Goal: Information Seeking & Learning: Learn about a topic

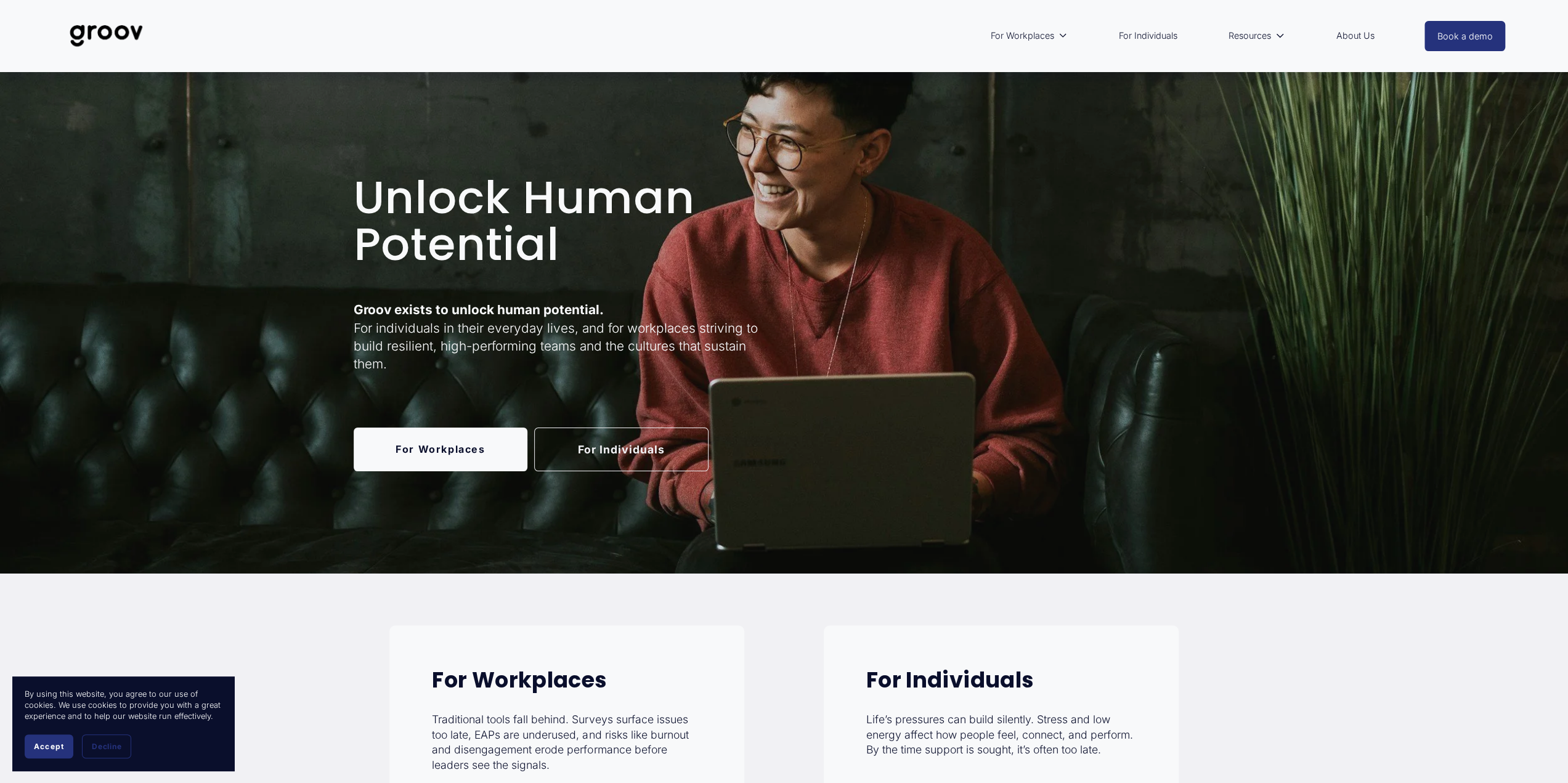
click at [444, 448] on link "For Workplaces" at bounding box center [441, 450] width 174 height 44
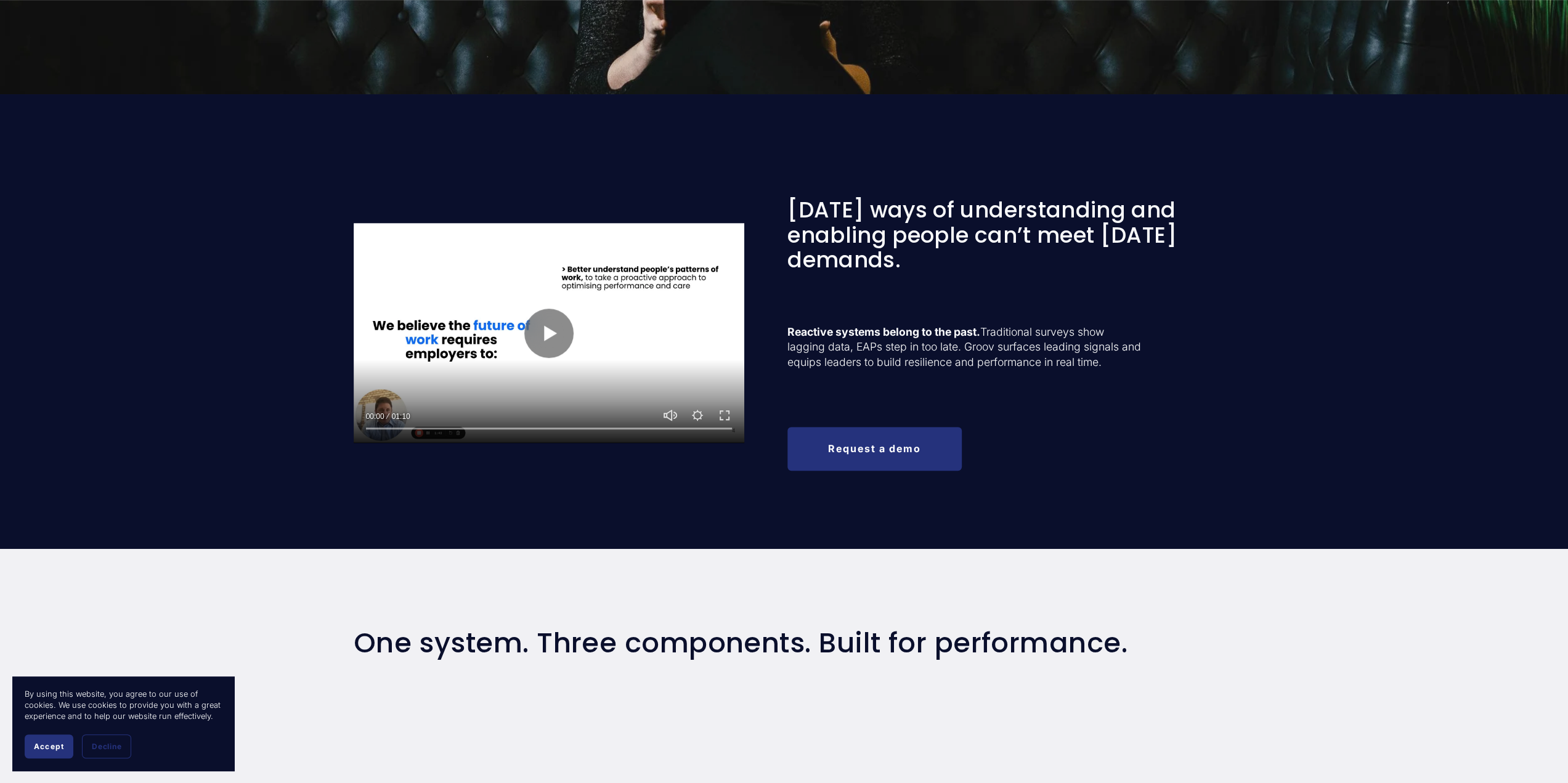
scroll to position [431, 0]
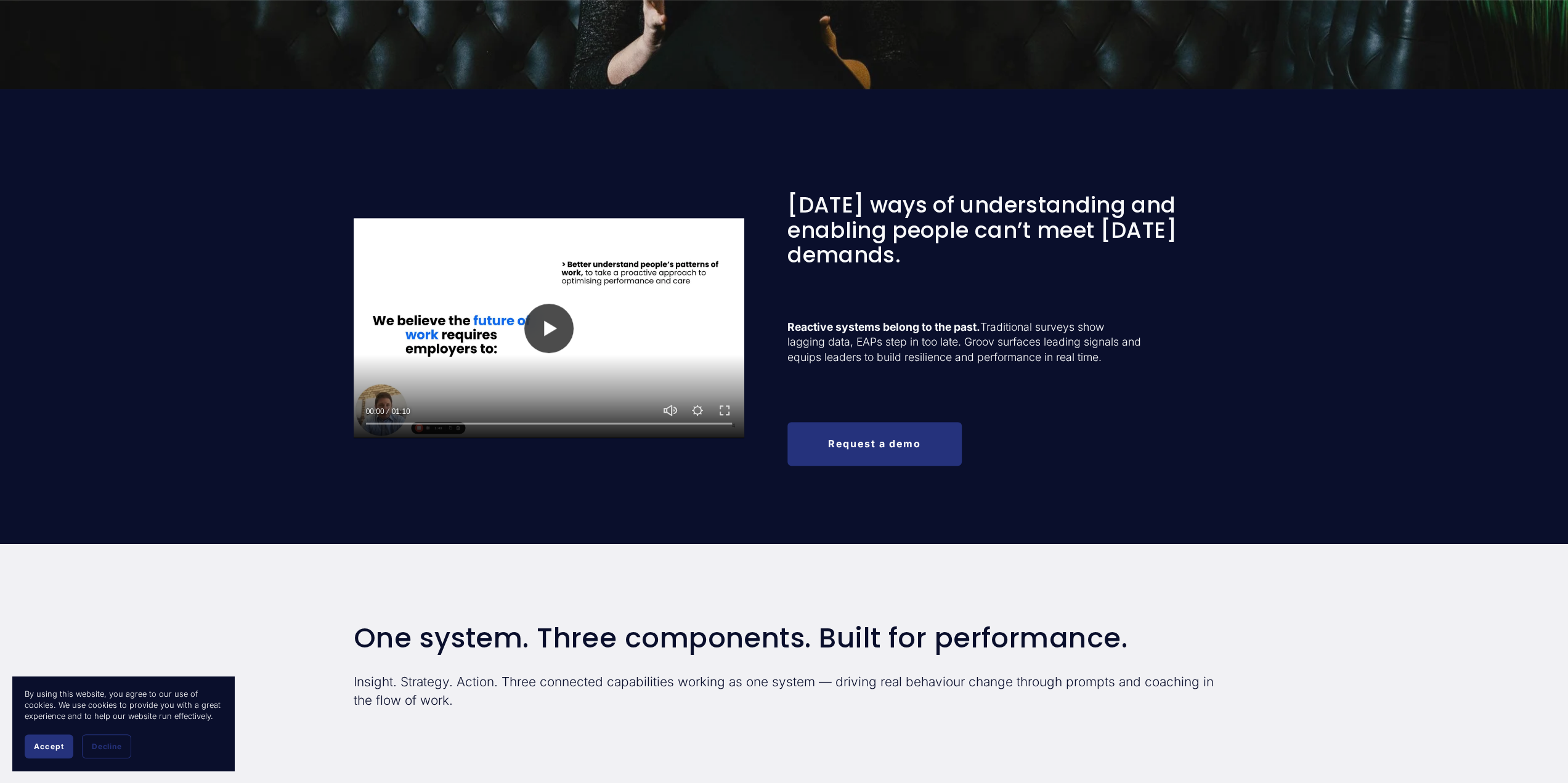
click at [544, 327] on button "Play" at bounding box center [549, 328] width 49 height 49
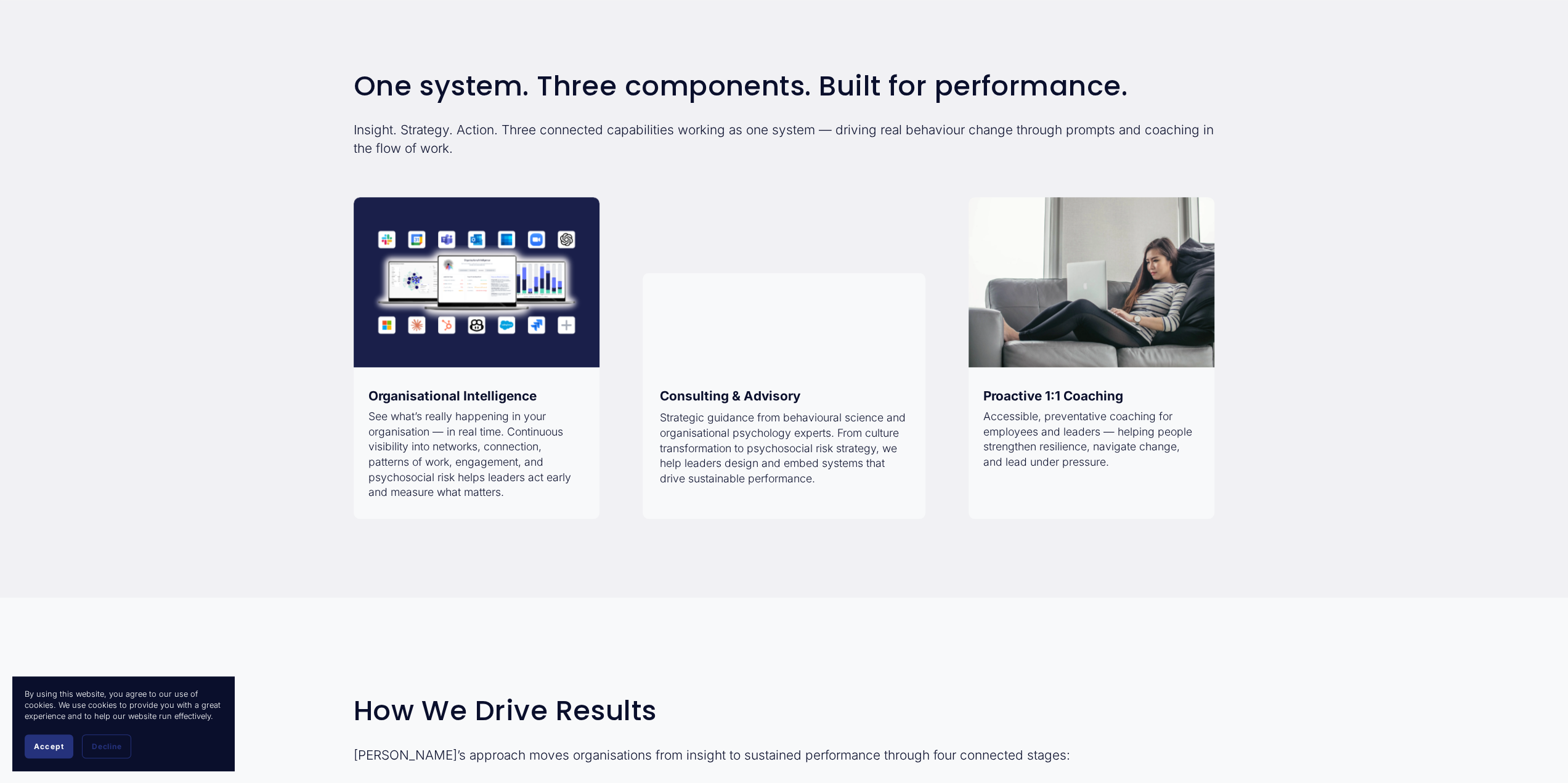
scroll to position [986, 0]
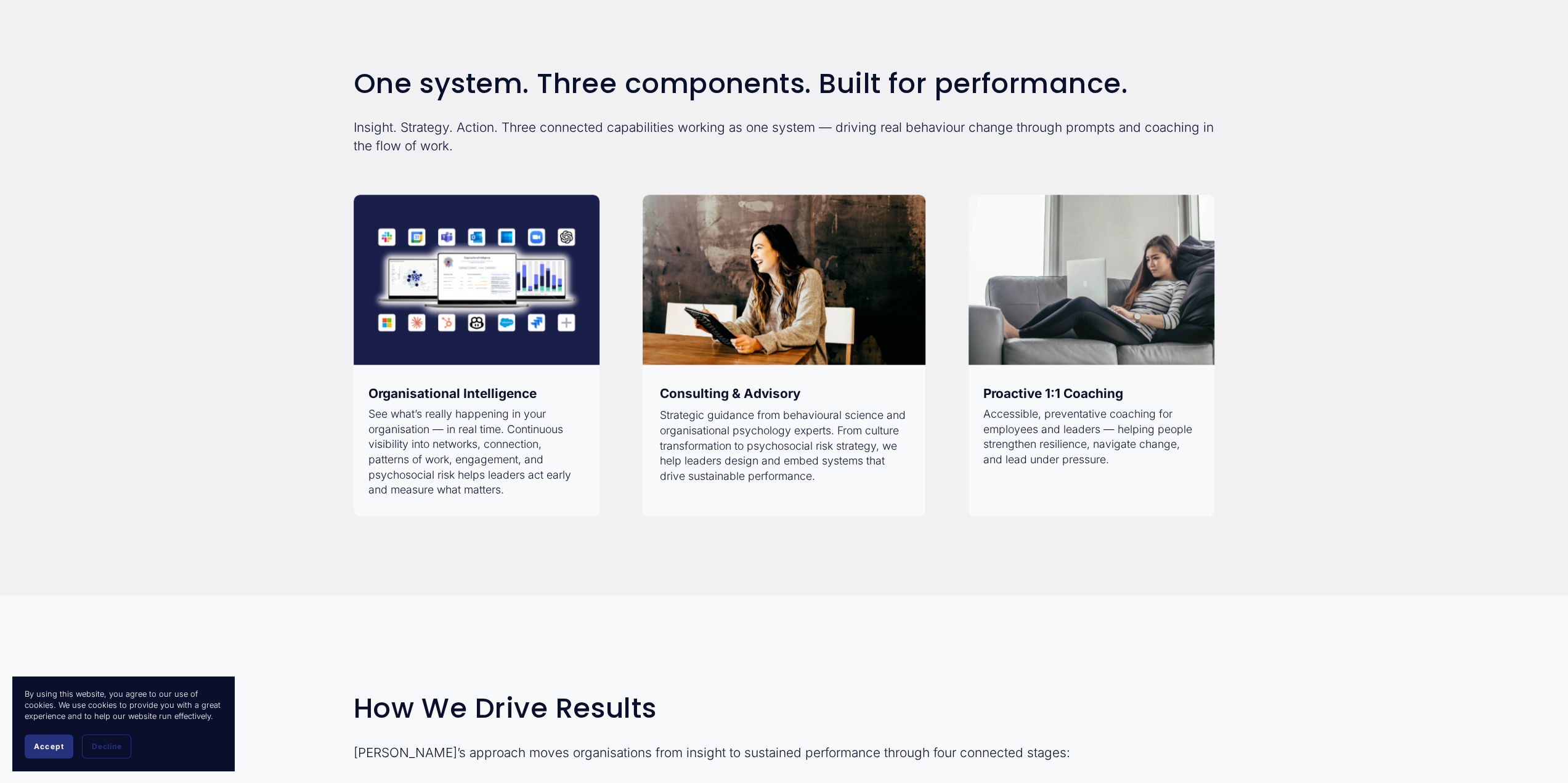
type input "100"
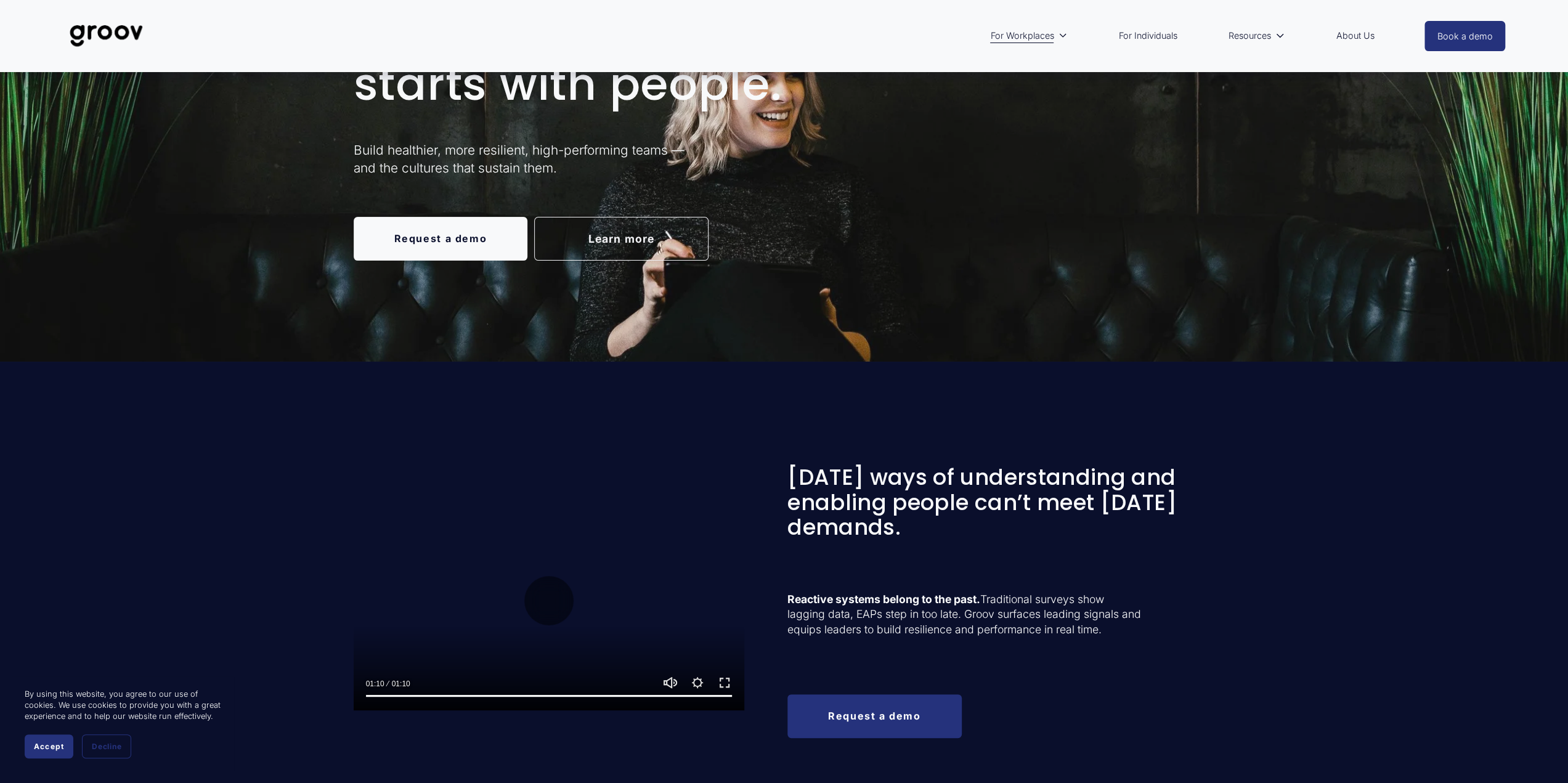
scroll to position [0, 0]
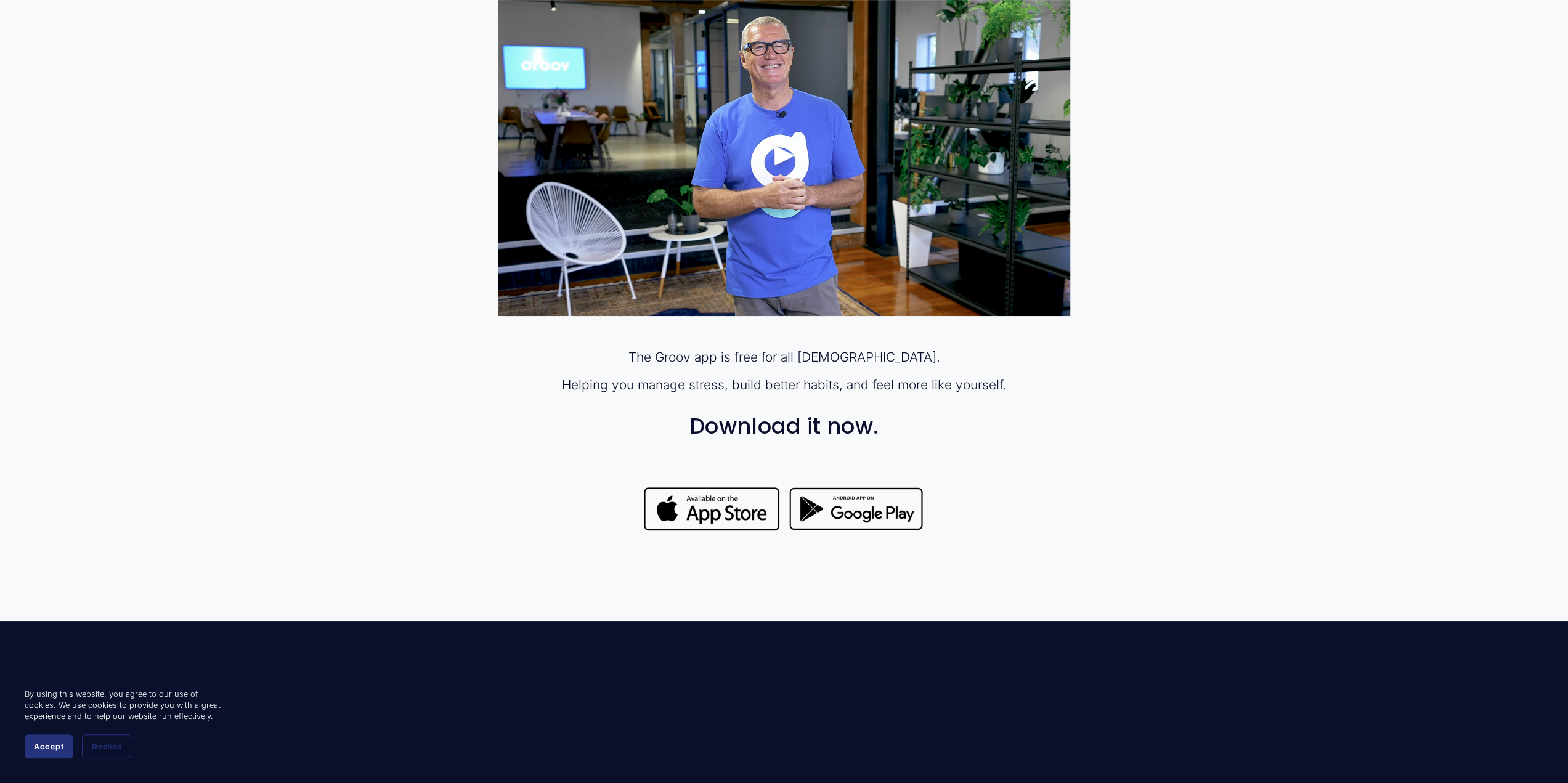
scroll to position [925, 0]
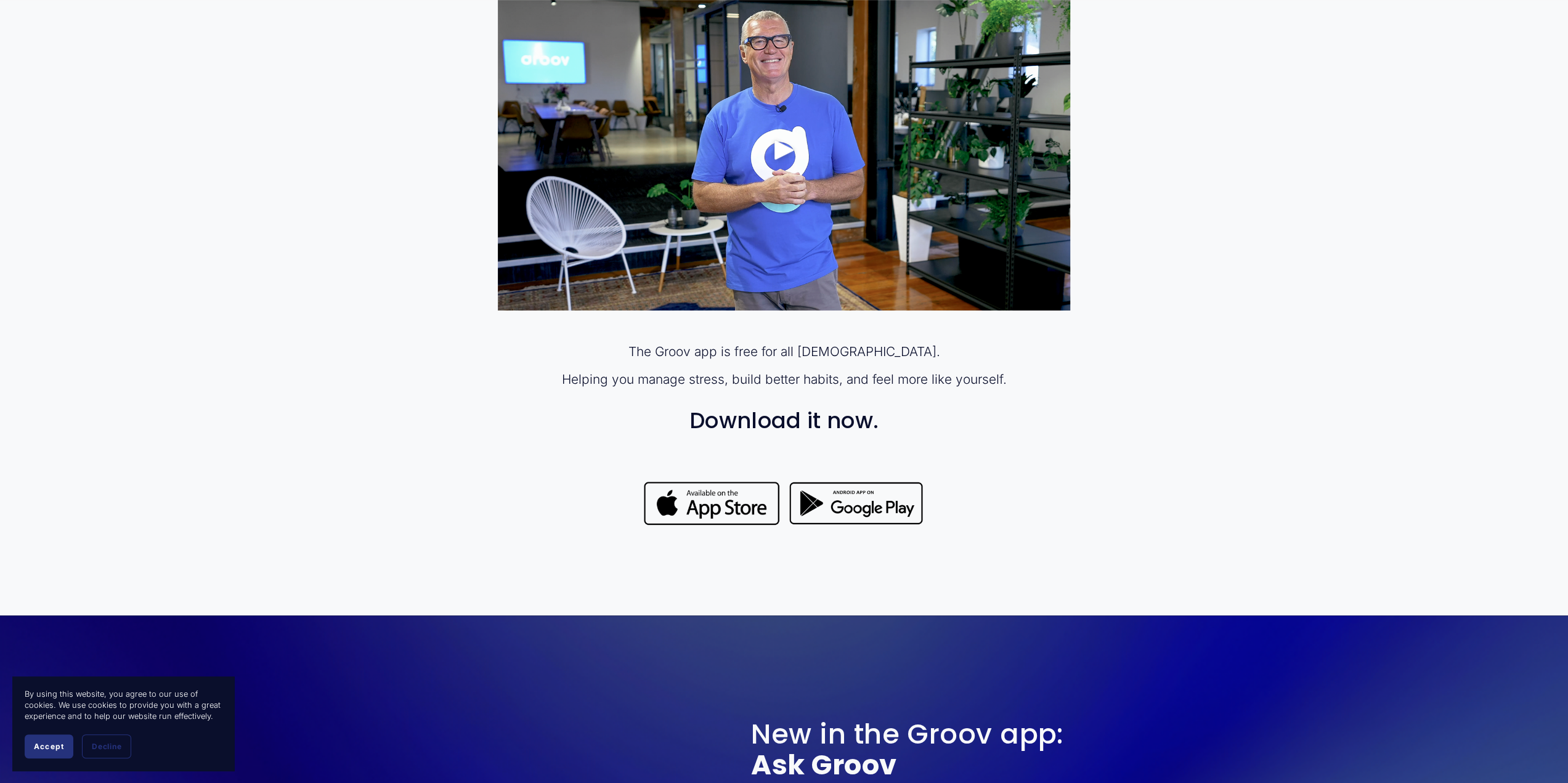
click at [847, 503] on div at bounding box center [856, 503] width 138 height 49
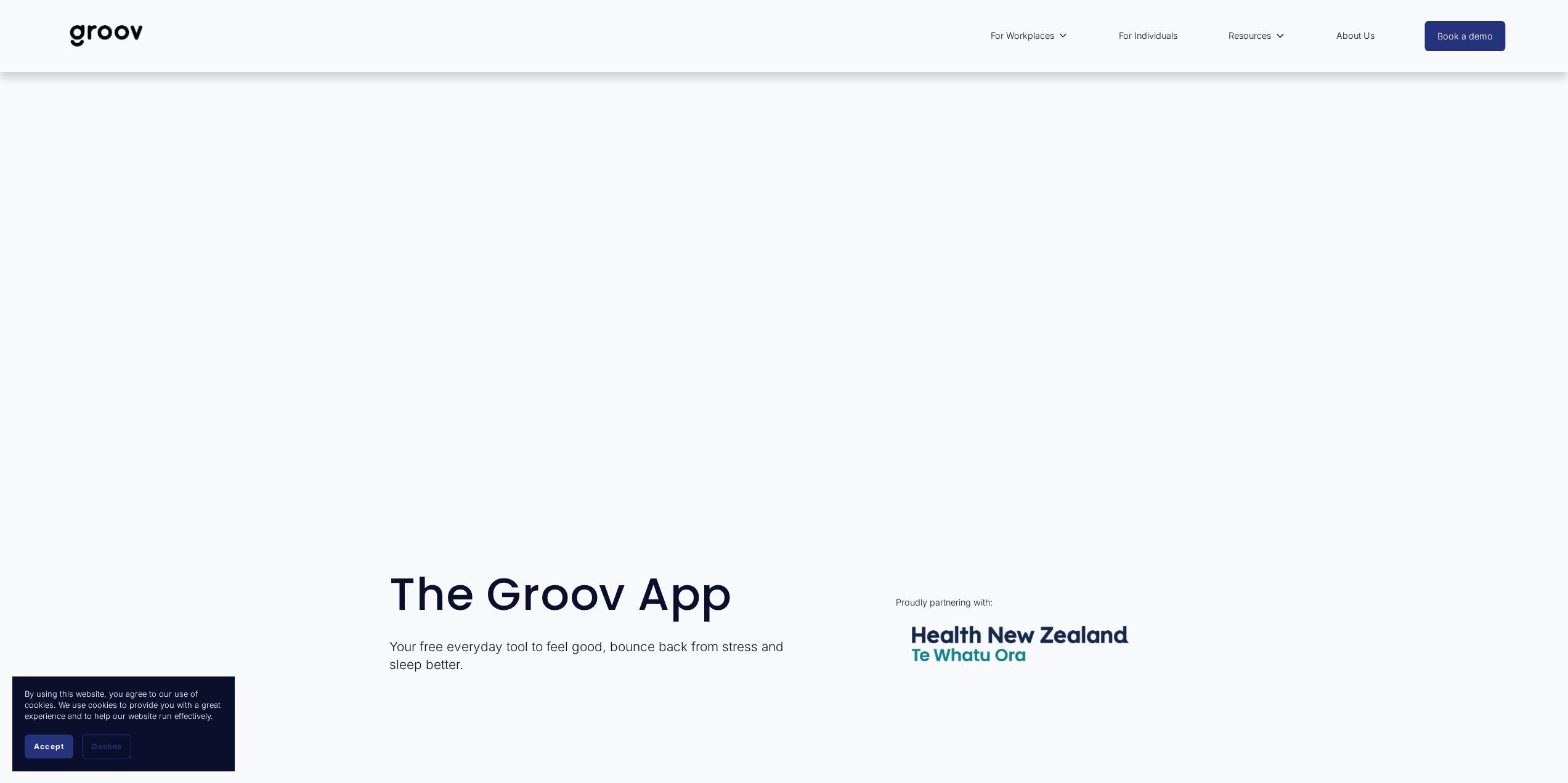
scroll to position [0, 0]
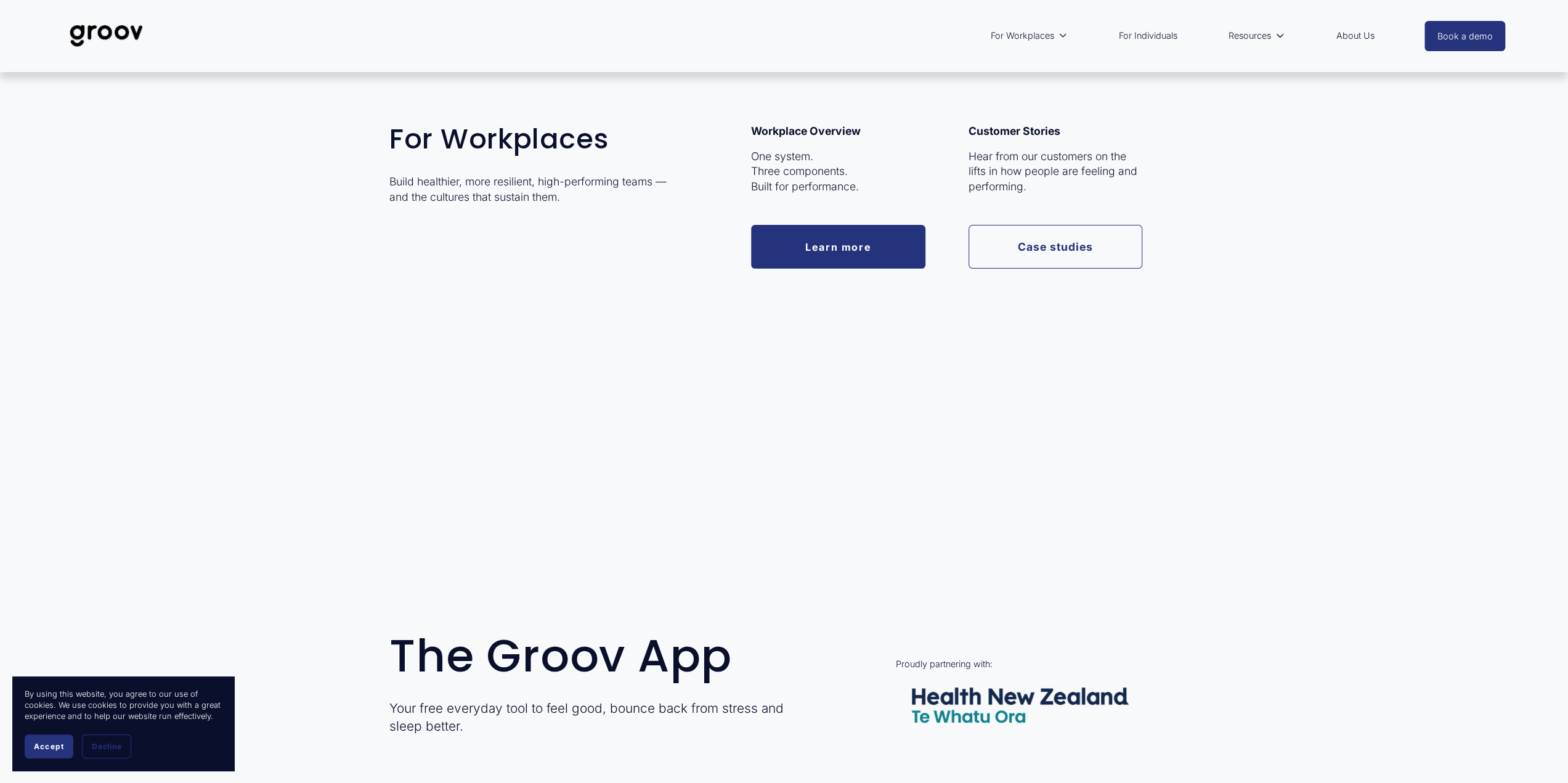
click at [828, 240] on link "Learn more" at bounding box center [838, 247] width 174 height 44
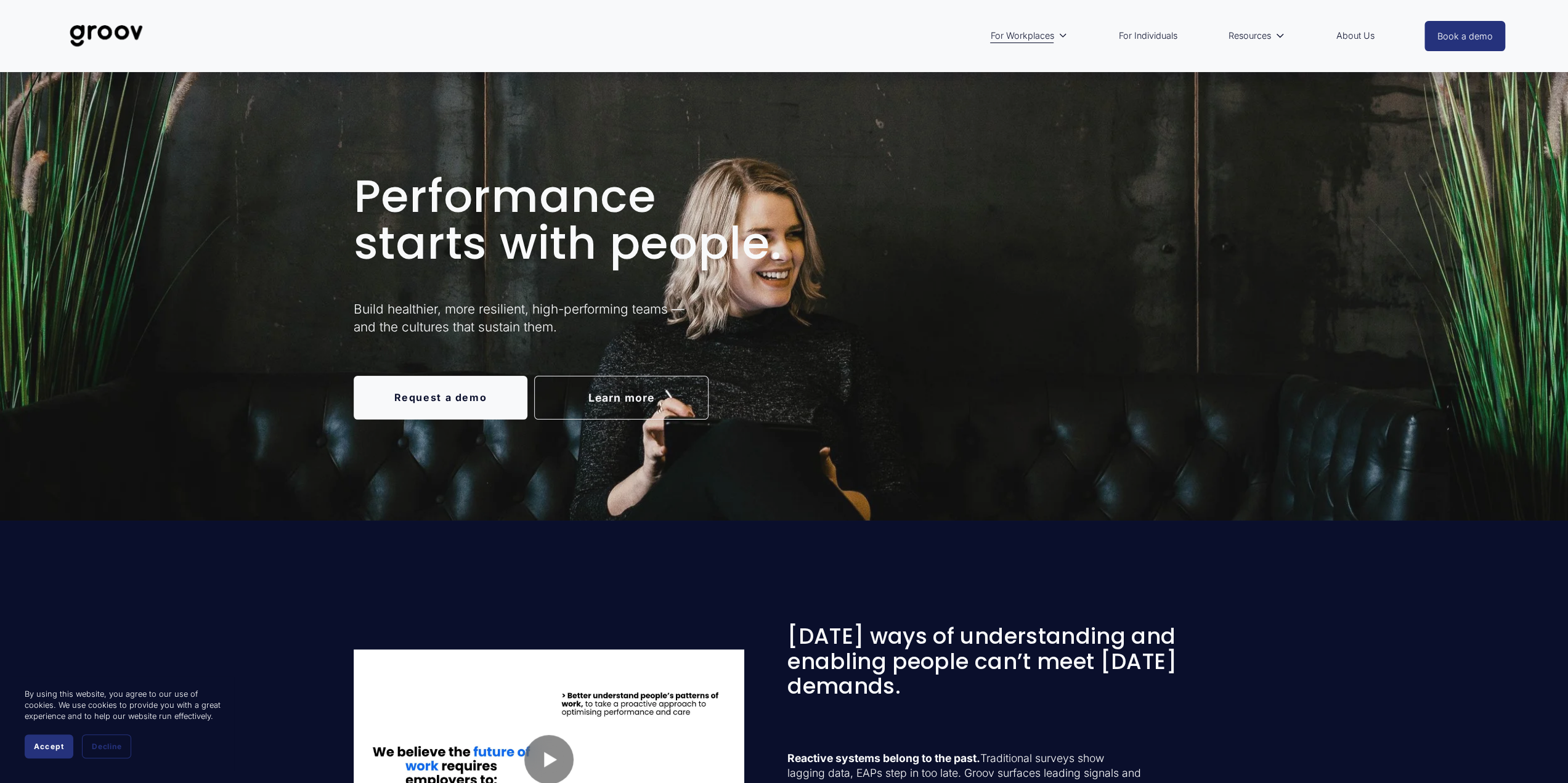
click at [1148, 33] on link "For Individuals" at bounding box center [1148, 36] width 71 height 28
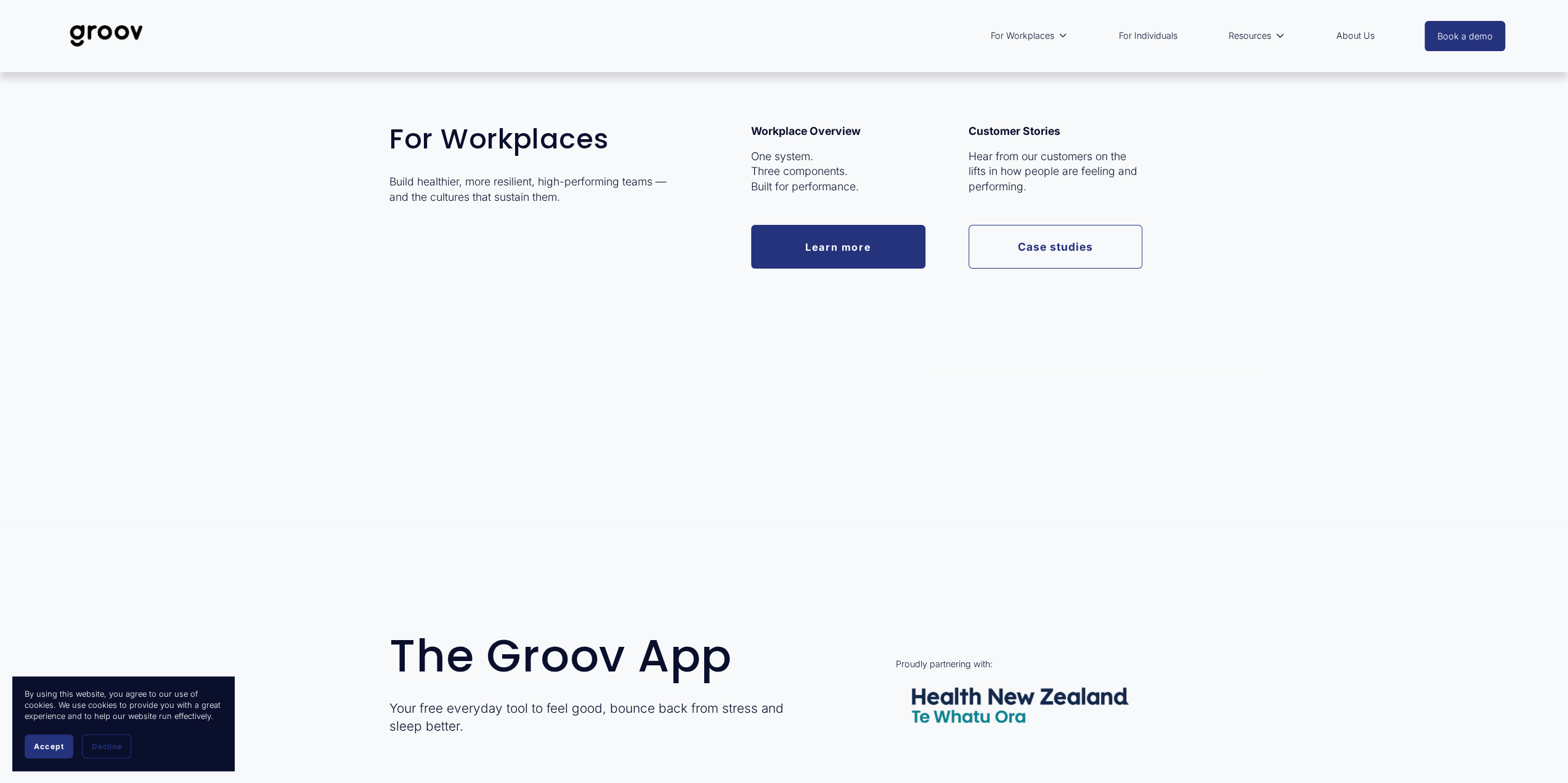
click at [1022, 36] on span "For Workplaces" at bounding box center [1022, 35] width 64 height 16
click at [841, 246] on link "Learn more" at bounding box center [838, 247] width 174 height 44
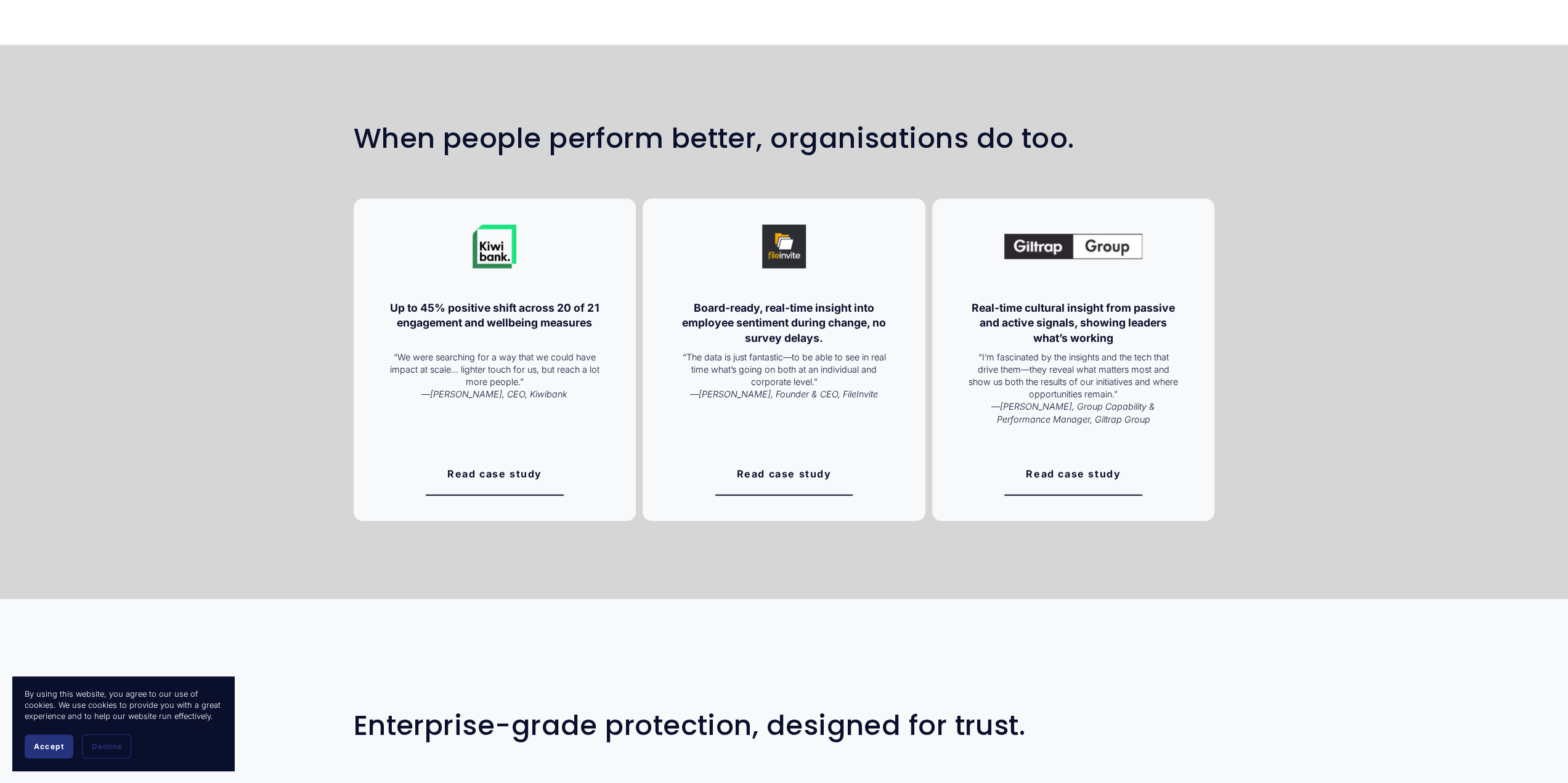
scroll to position [2711, 0]
click at [518, 480] on link "Read case study" at bounding box center [494, 473] width 138 height 44
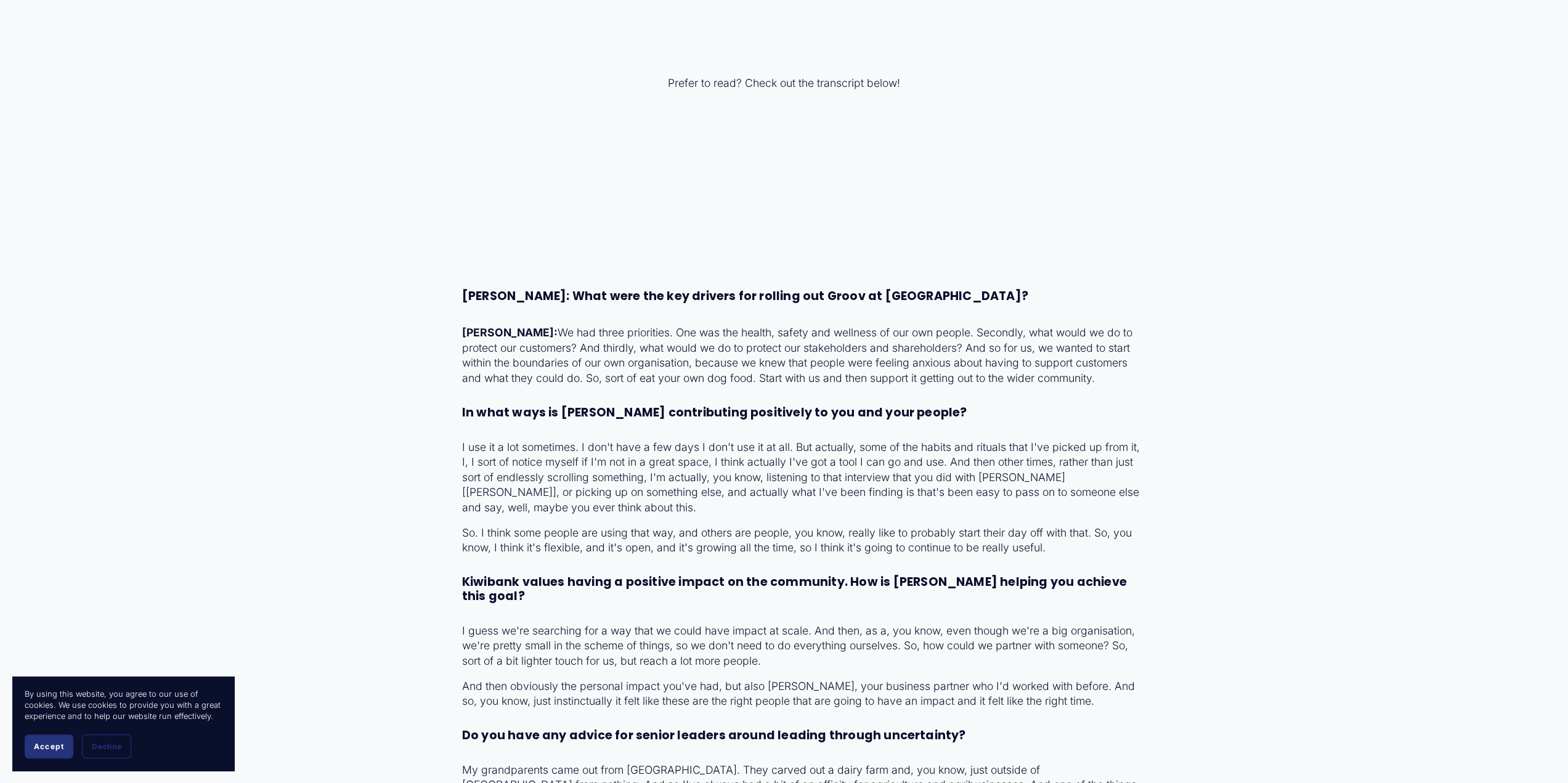
scroll to position [2773, 0]
